Goal: Transaction & Acquisition: Purchase product/service

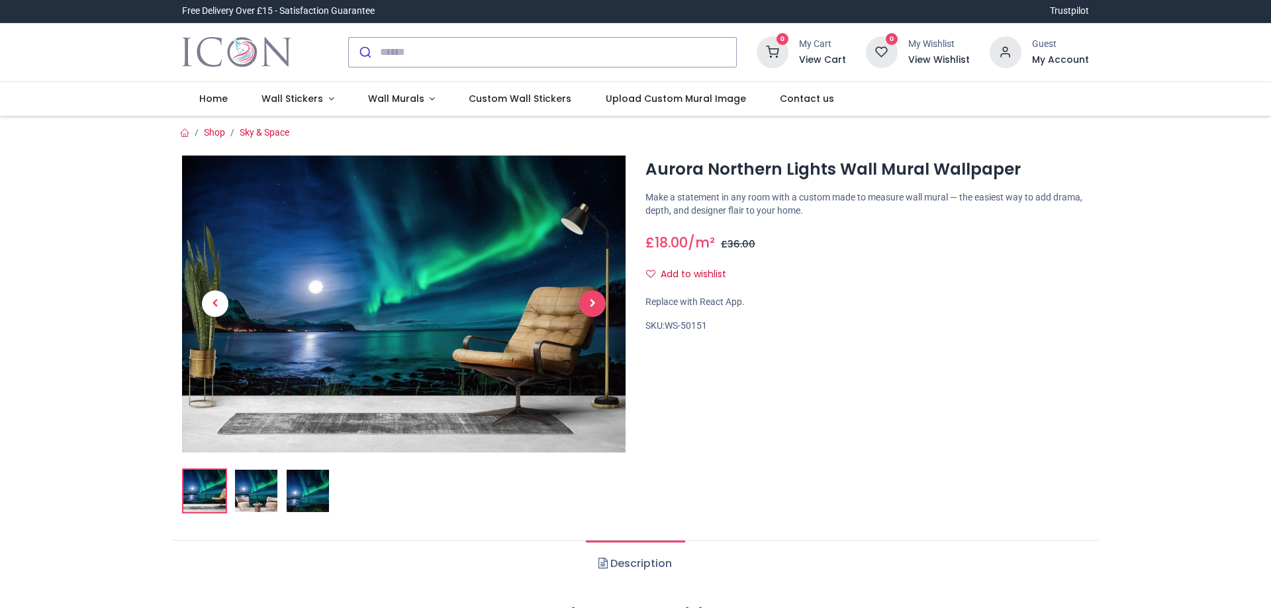
click at [594, 303] on span "Next" at bounding box center [592, 304] width 26 height 26
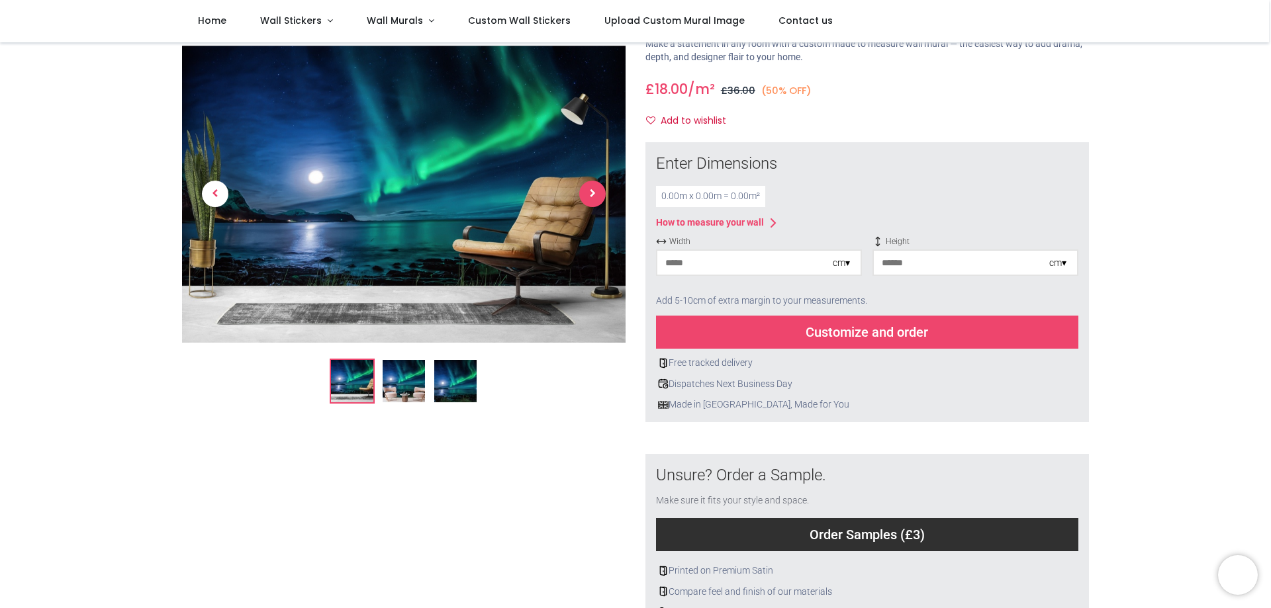
scroll to position [23, 0]
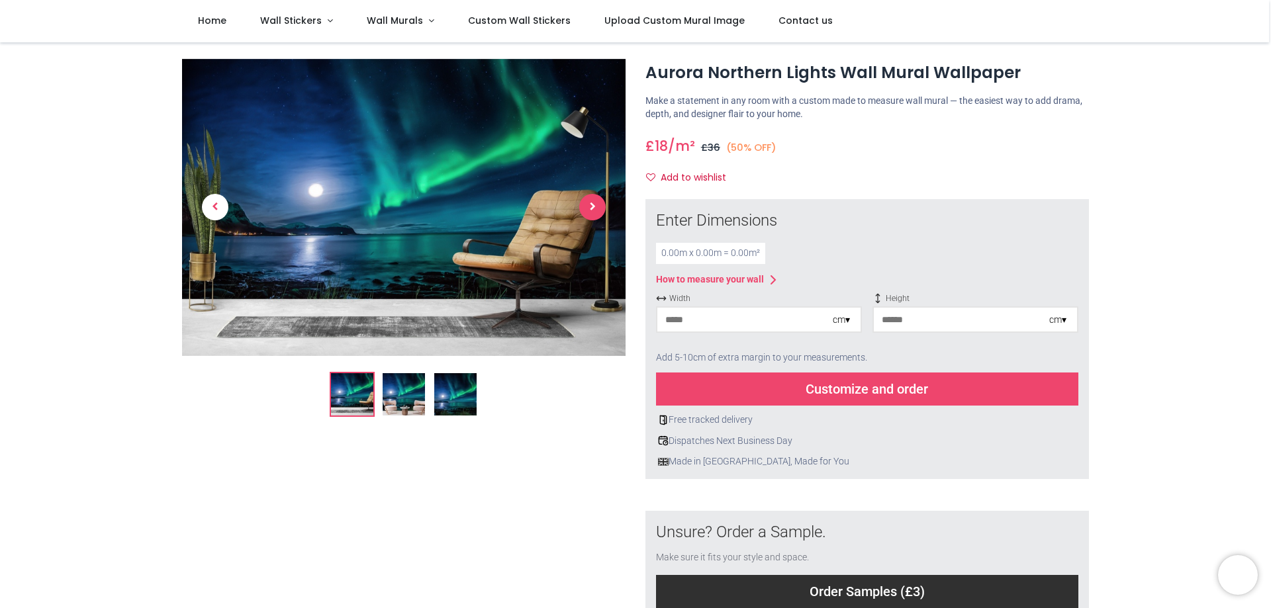
click at [583, 203] on span "Next" at bounding box center [592, 207] width 26 height 26
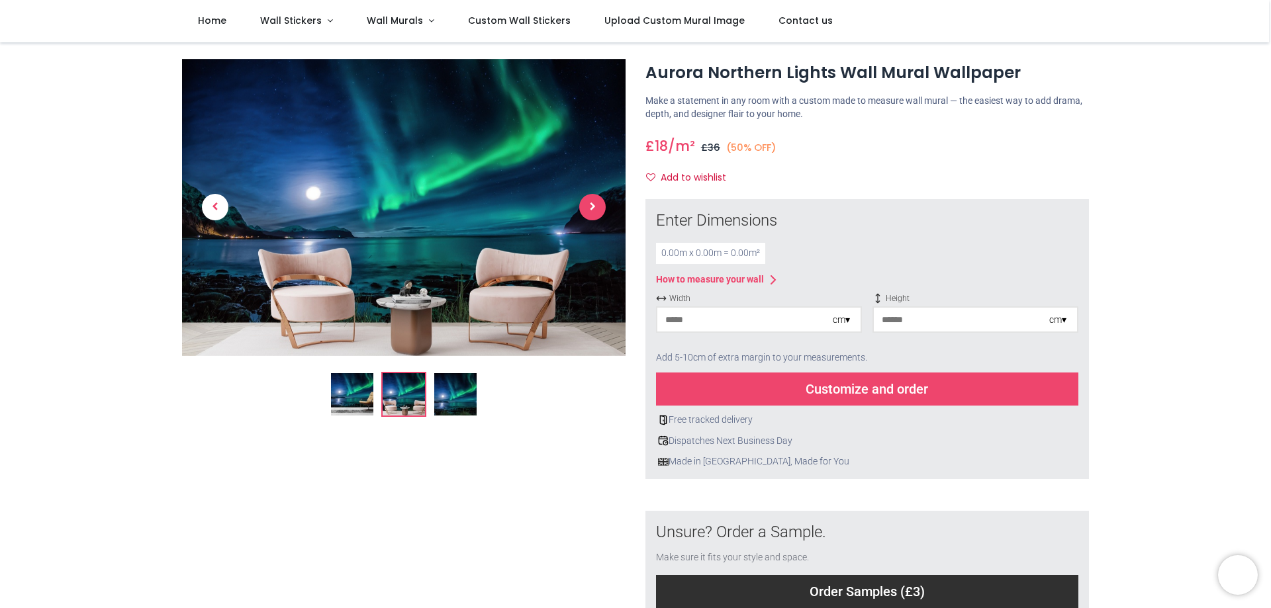
click at [593, 213] on span "Next" at bounding box center [592, 207] width 26 height 26
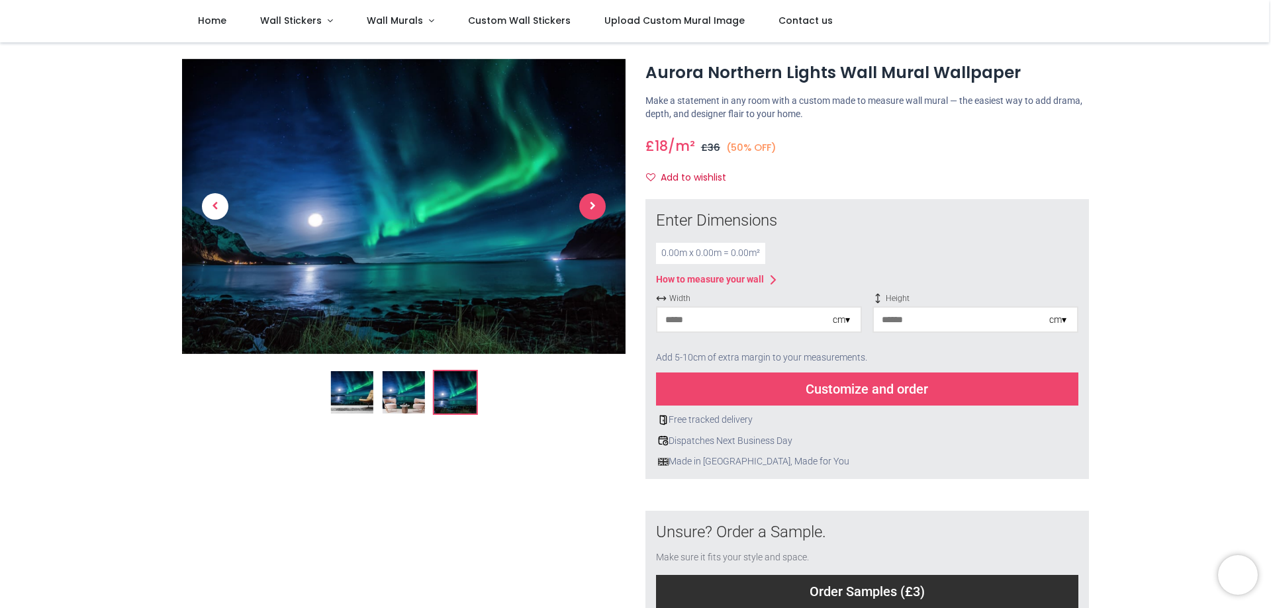
click at [593, 213] on span "Next" at bounding box center [592, 206] width 26 height 26
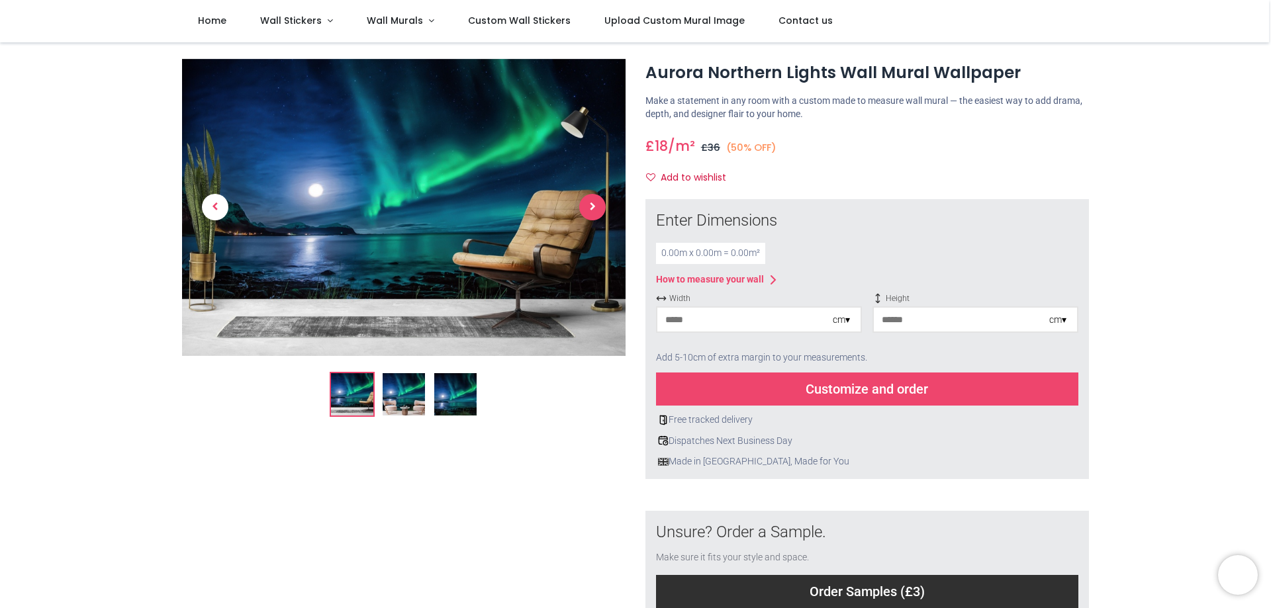
click at [593, 213] on span "Next" at bounding box center [592, 207] width 26 height 26
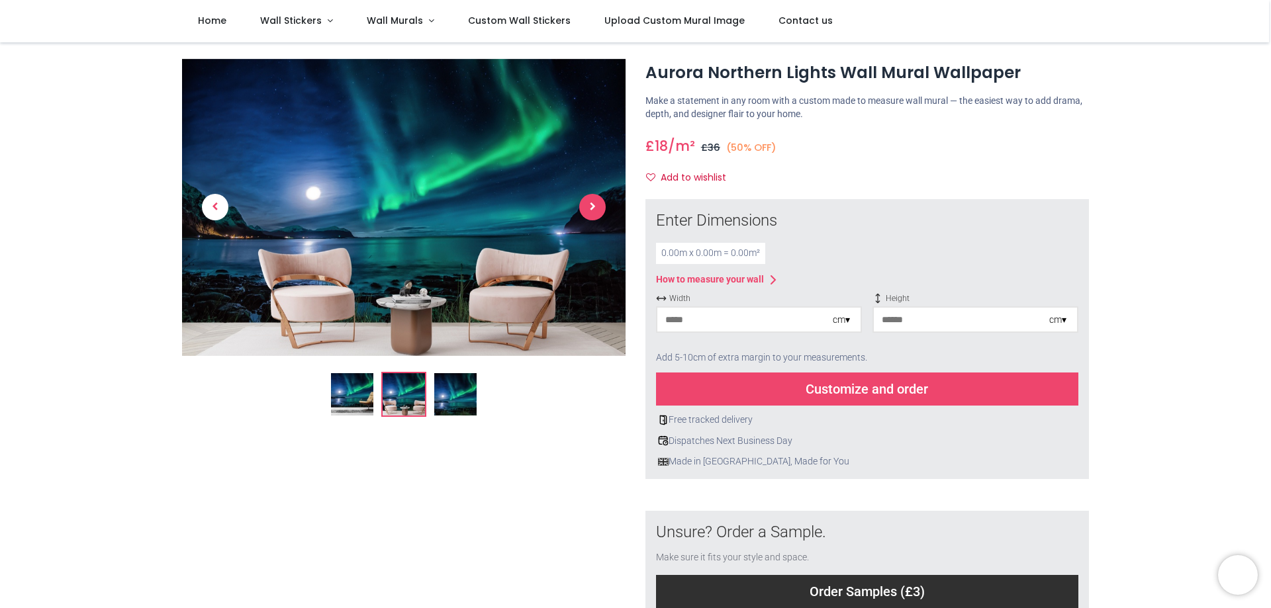
click at [593, 213] on span "Next" at bounding box center [592, 207] width 26 height 26
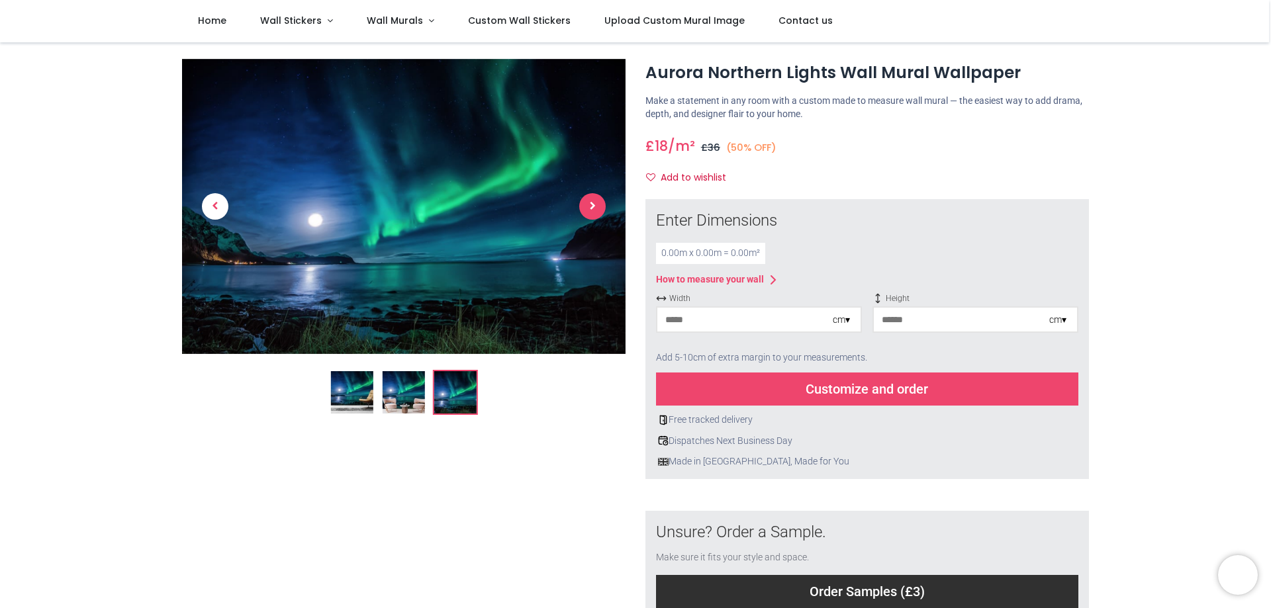
click at [593, 213] on span "Next" at bounding box center [592, 206] width 26 height 26
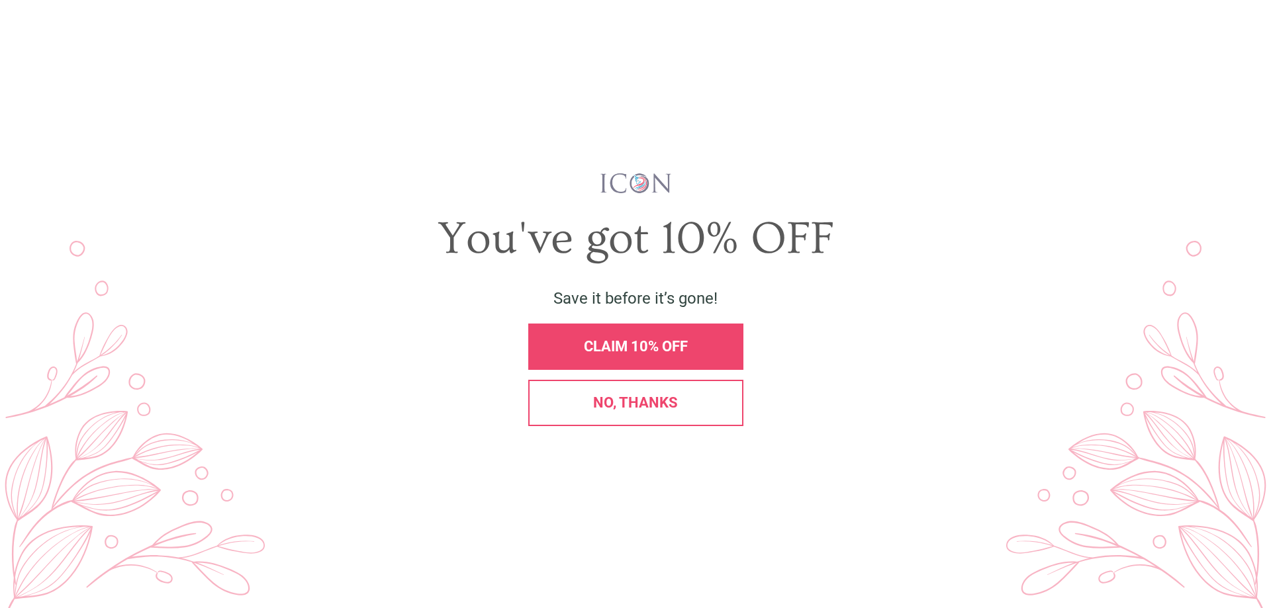
scroll to position [0, 0]
